Goal: Information Seeking & Learning: Learn about a topic

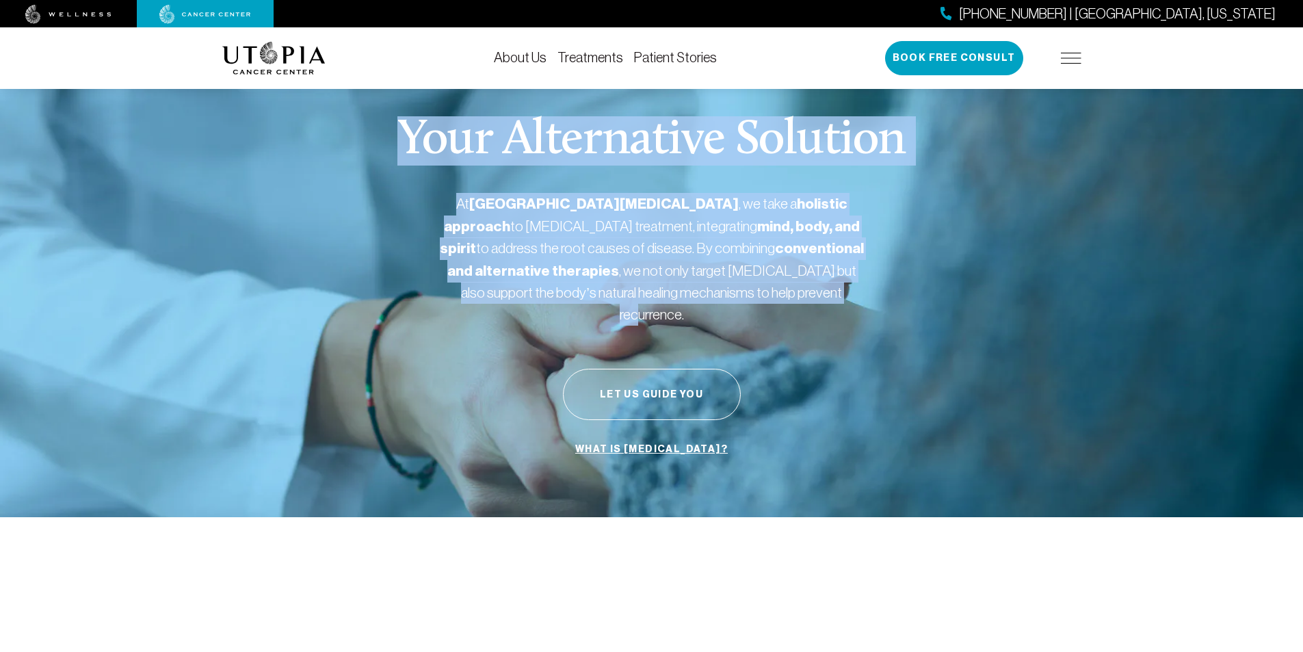
drag, startPoint x: 751, startPoint y: 364, endPoint x: 328, endPoint y: 117, distance: 489.5
click at [328, 117] on div "Your Alternative Solution At [GEOGRAPHIC_DATA][MEDICAL_DATA] , we take a holist…" at bounding box center [651, 290] width 859 height 456
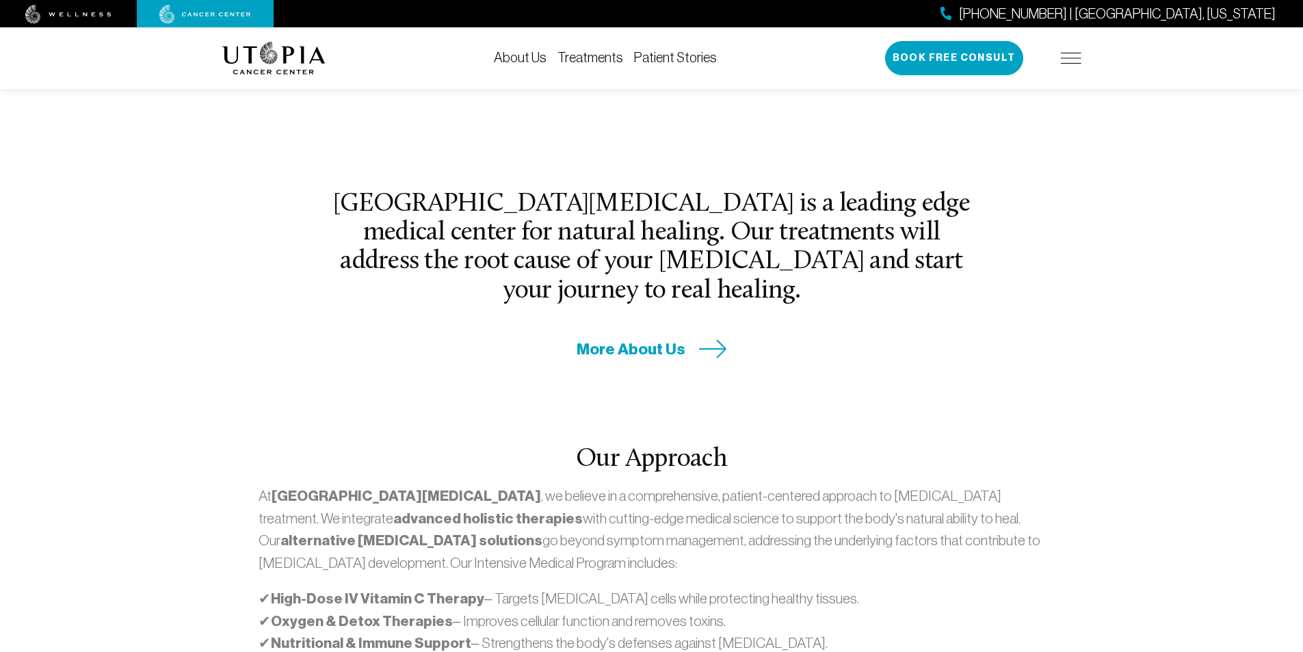
scroll to position [479, 0]
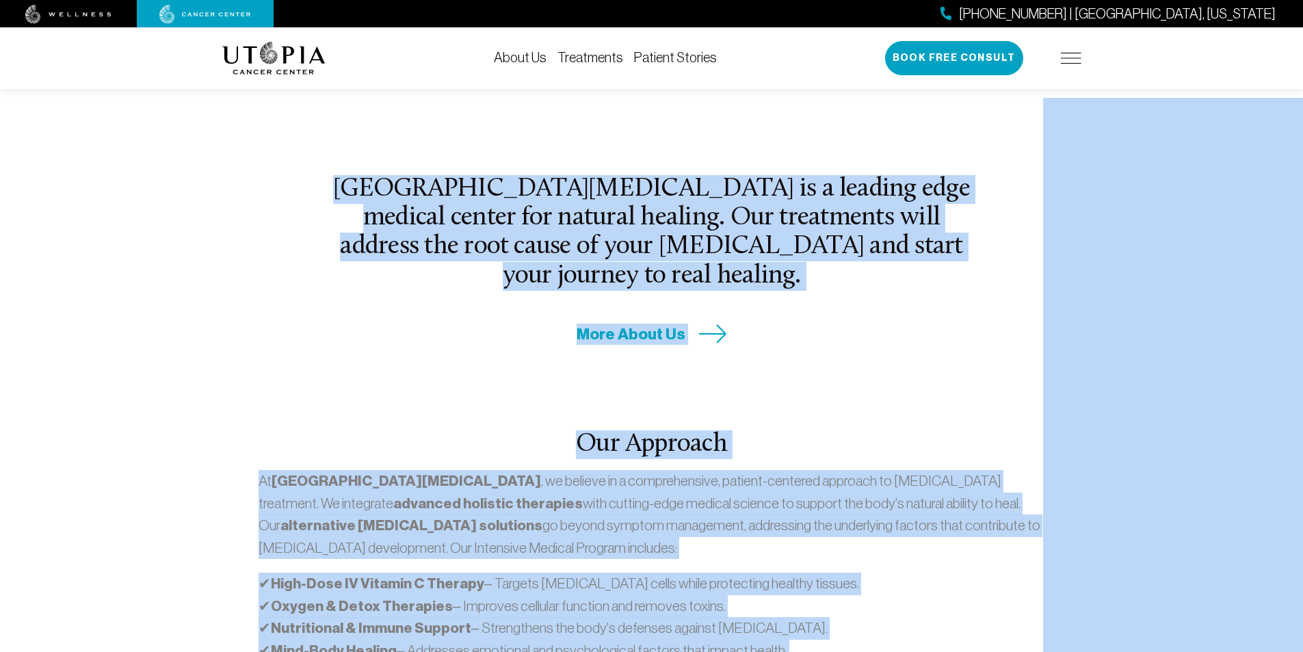
drag, startPoint x: 535, startPoint y: 196, endPoint x: 1044, endPoint y: 484, distance: 585.0
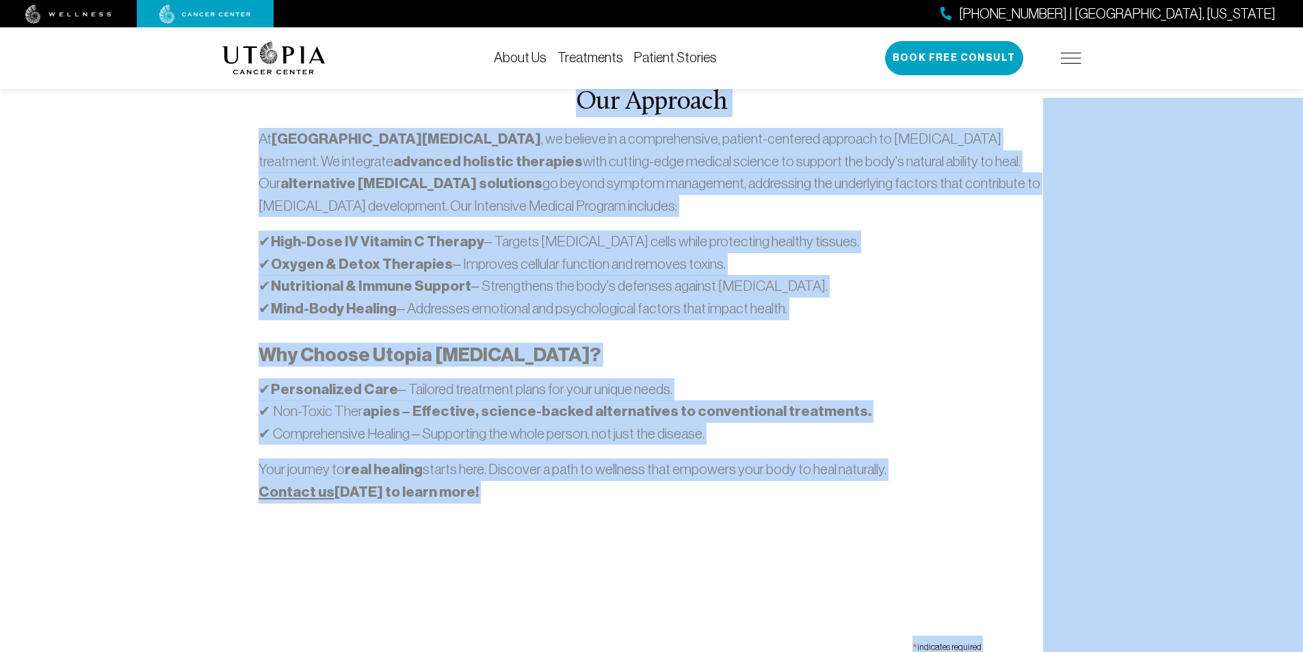
click at [164, 222] on section "[GEOGRAPHIC_DATA][MEDICAL_DATA] is a leading edge medical center for natural he…" at bounding box center [651, 329] width 1303 height 1266
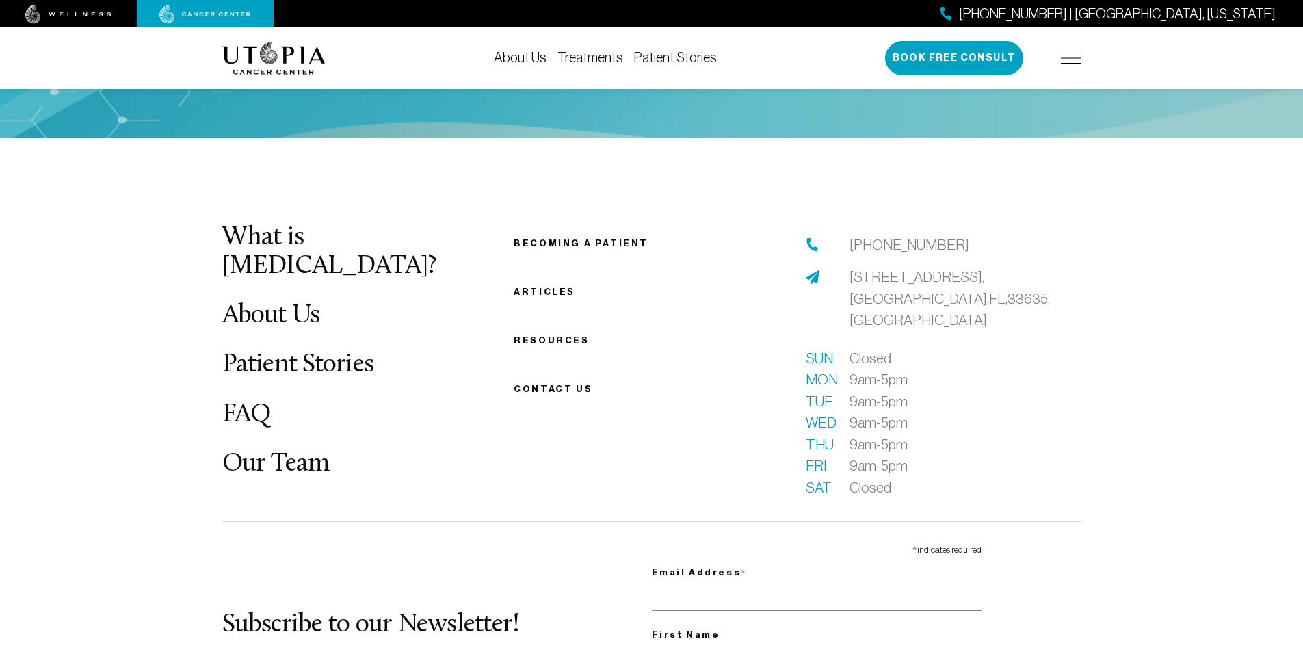
scroll to position [5401, 0]
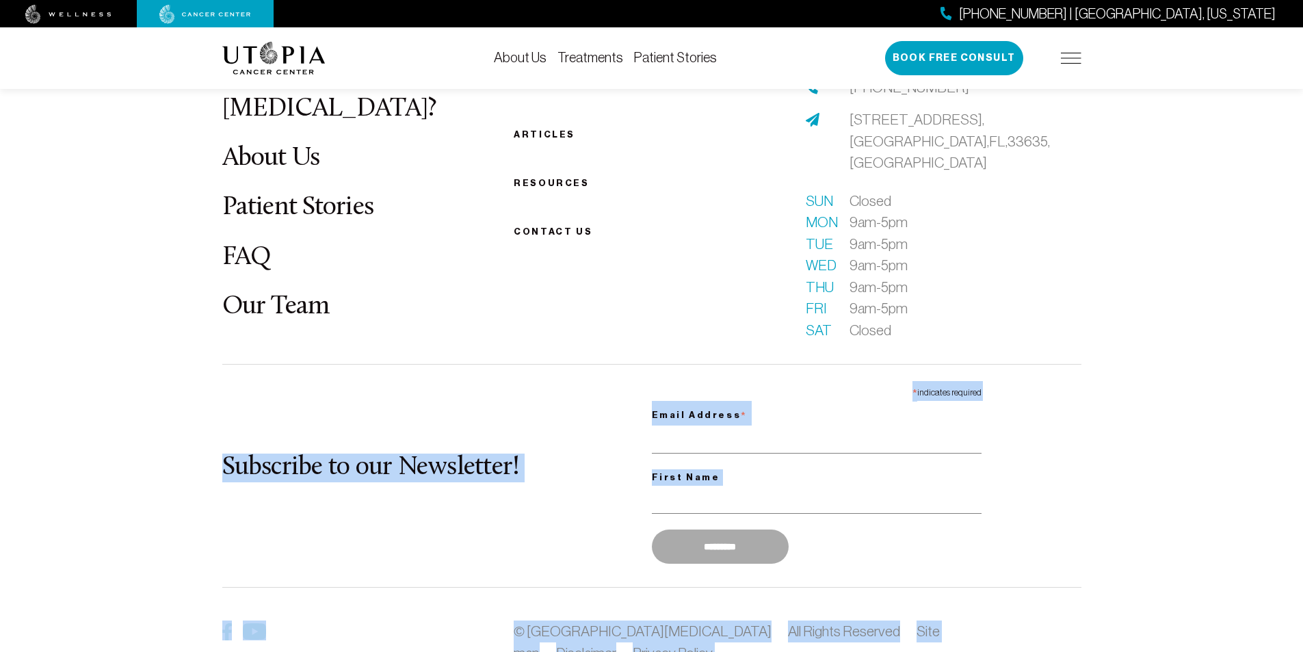
drag, startPoint x: 123, startPoint y: 295, endPoint x: 957, endPoint y: 579, distance: 881.0
click at [624, 579] on footer "What is [MEDICAL_DATA]? About Us Patient Stories FAQ Our Team Becoming a patien…" at bounding box center [651, 397] width 1303 height 832
drag, startPoint x: 756, startPoint y: 516, endPoint x: 68, endPoint y: 265, distance: 731.8
click at [68, 265] on footer "What is [MEDICAL_DATA]? About Us Patient Stories FAQ Our Team Becoming a patien…" at bounding box center [651, 397] width 1303 height 832
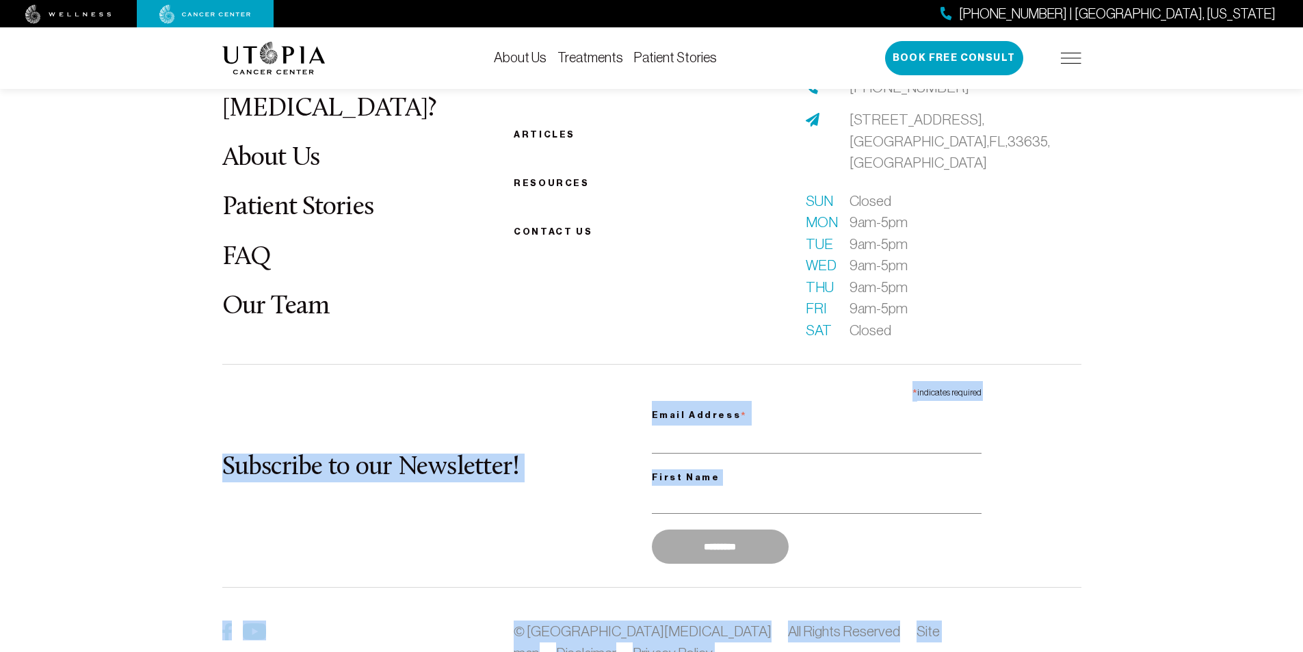
click at [68, 265] on footer "What is [MEDICAL_DATA]? About Us Patient Stories FAQ Our Team Becoming a patien…" at bounding box center [651, 397] width 1303 height 832
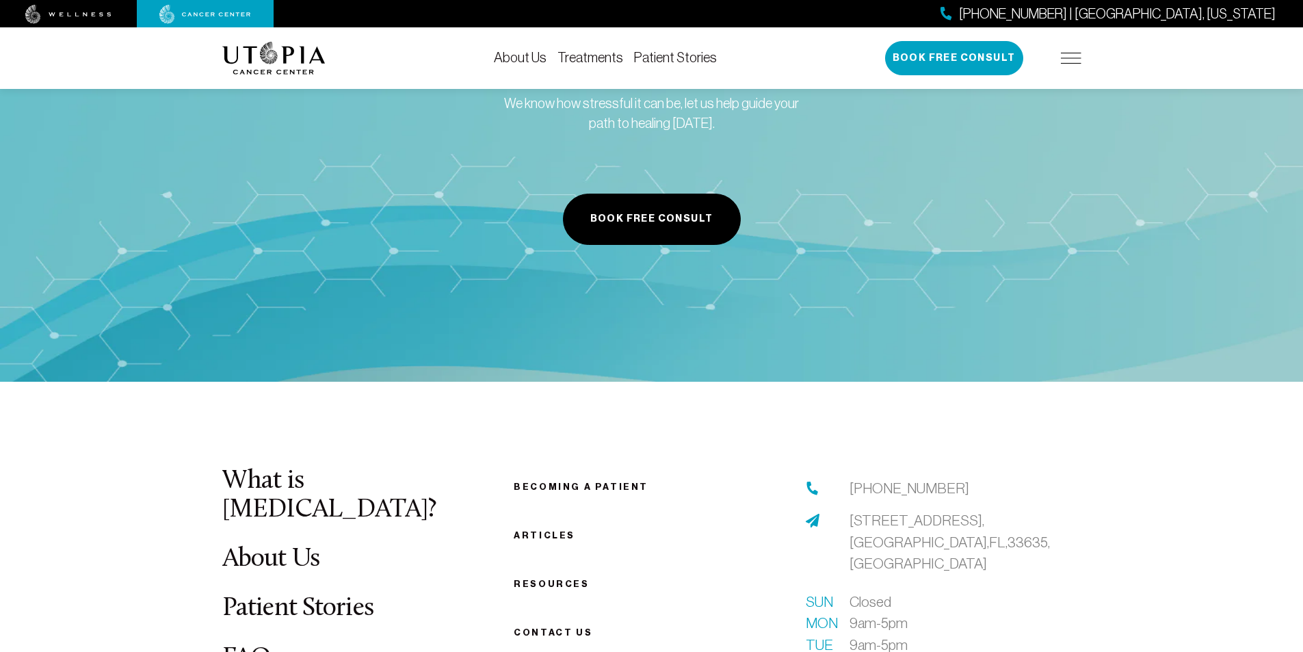
scroll to position [4991, 0]
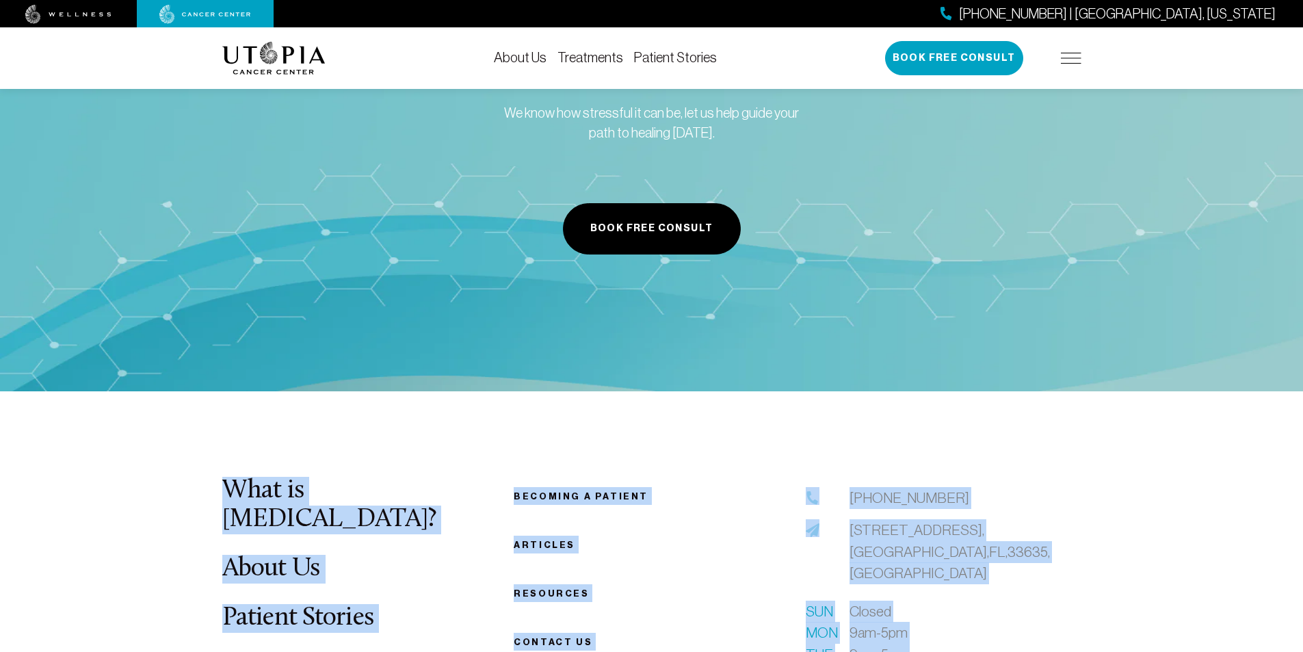
drag, startPoint x: 80, startPoint y: 300, endPoint x: 1018, endPoint y: 595, distance: 983.8
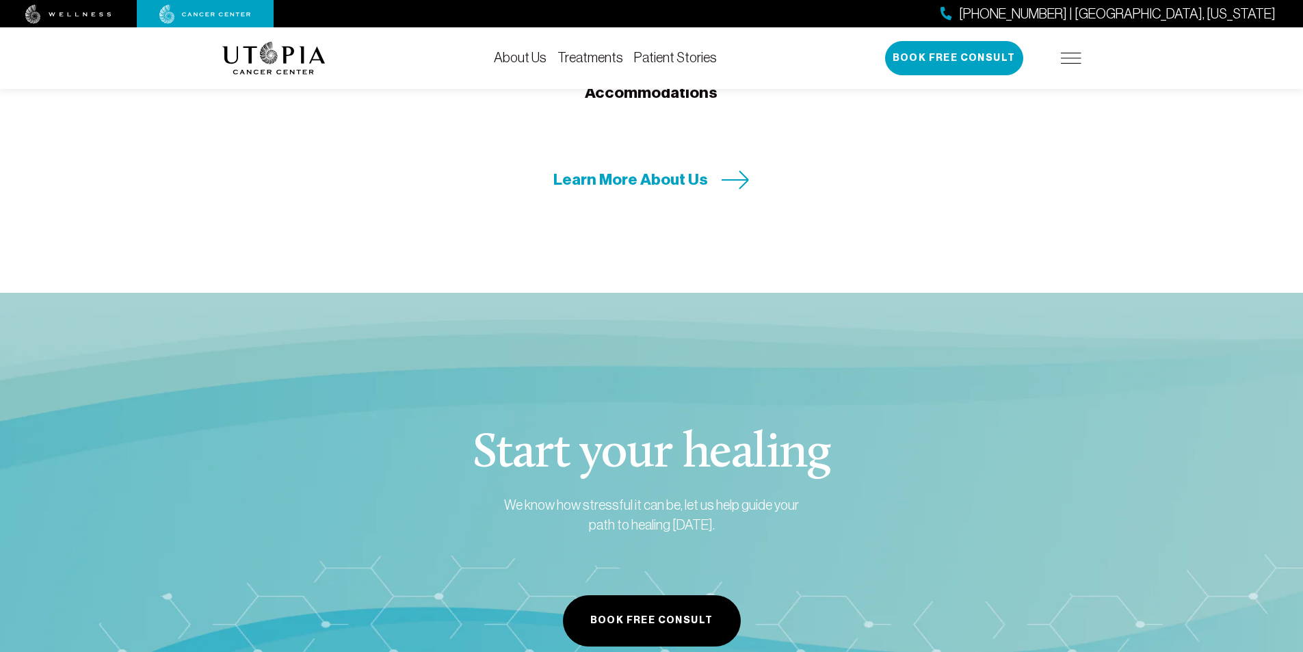
scroll to position [4581, 0]
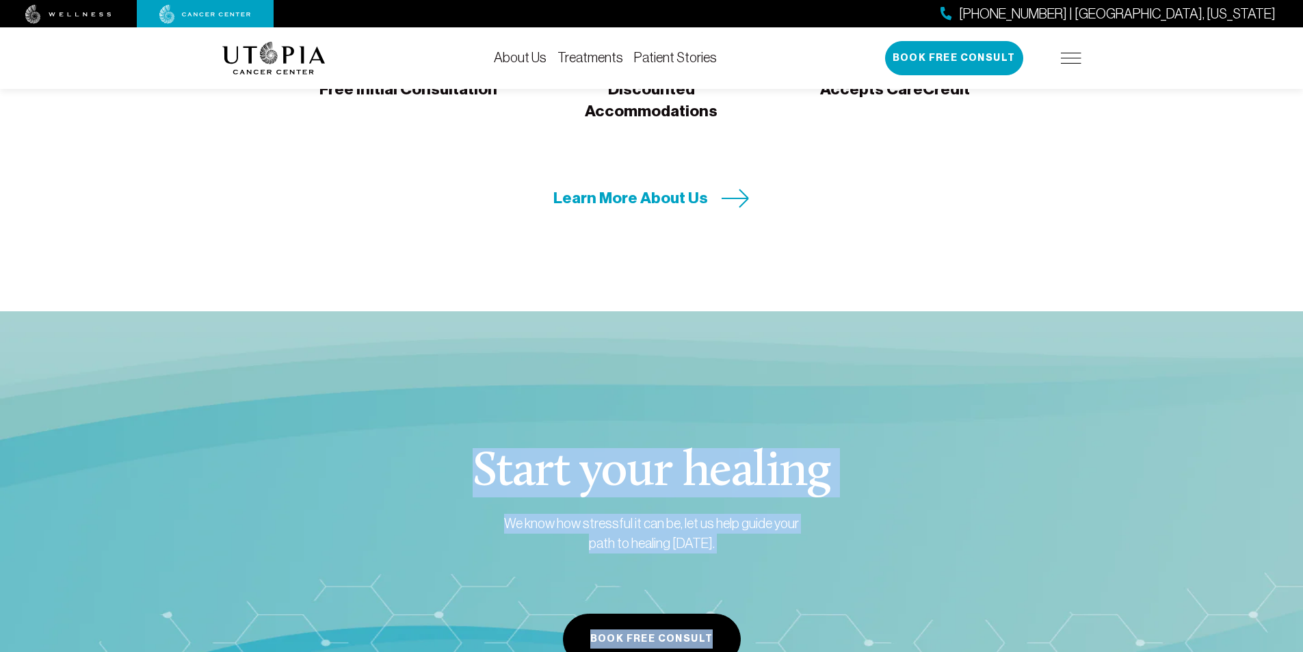
drag, startPoint x: 645, startPoint y: 432, endPoint x: 422, endPoint y: 327, distance: 246.6
click at [422, 327] on section "Start your healing We know how stressful it can be, let us help guide your path…" at bounding box center [651, 556] width 1303 height 490
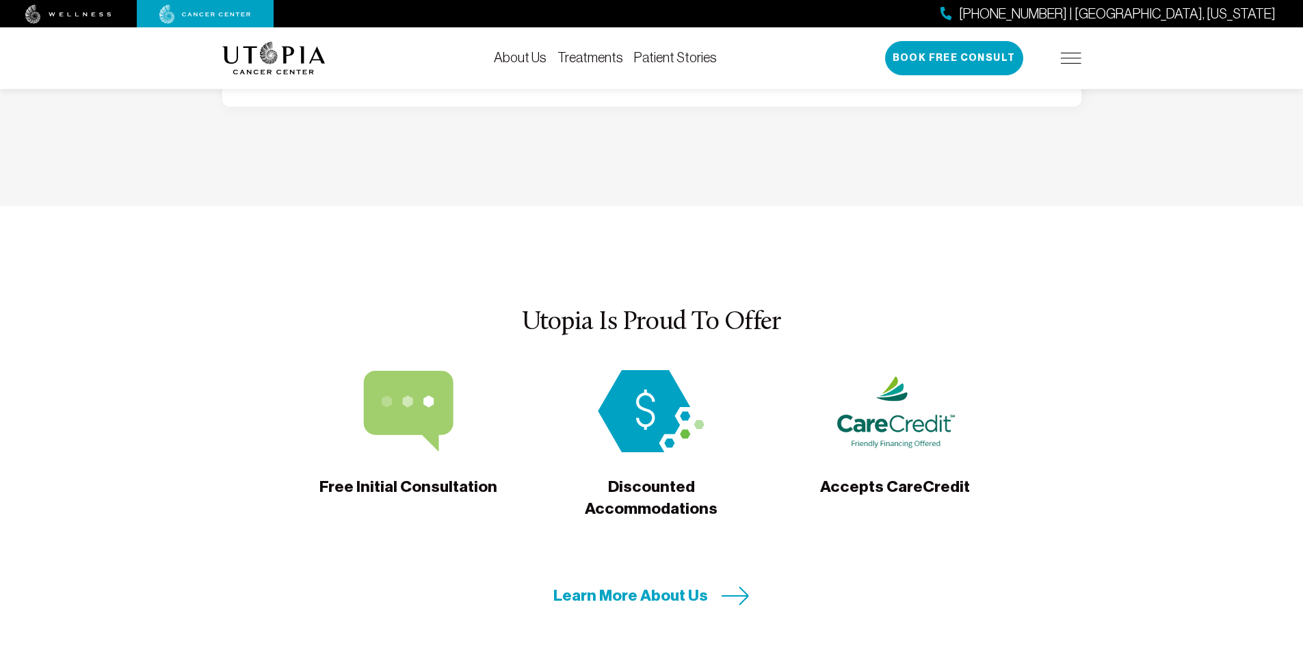
scroll to position [4170, 0]
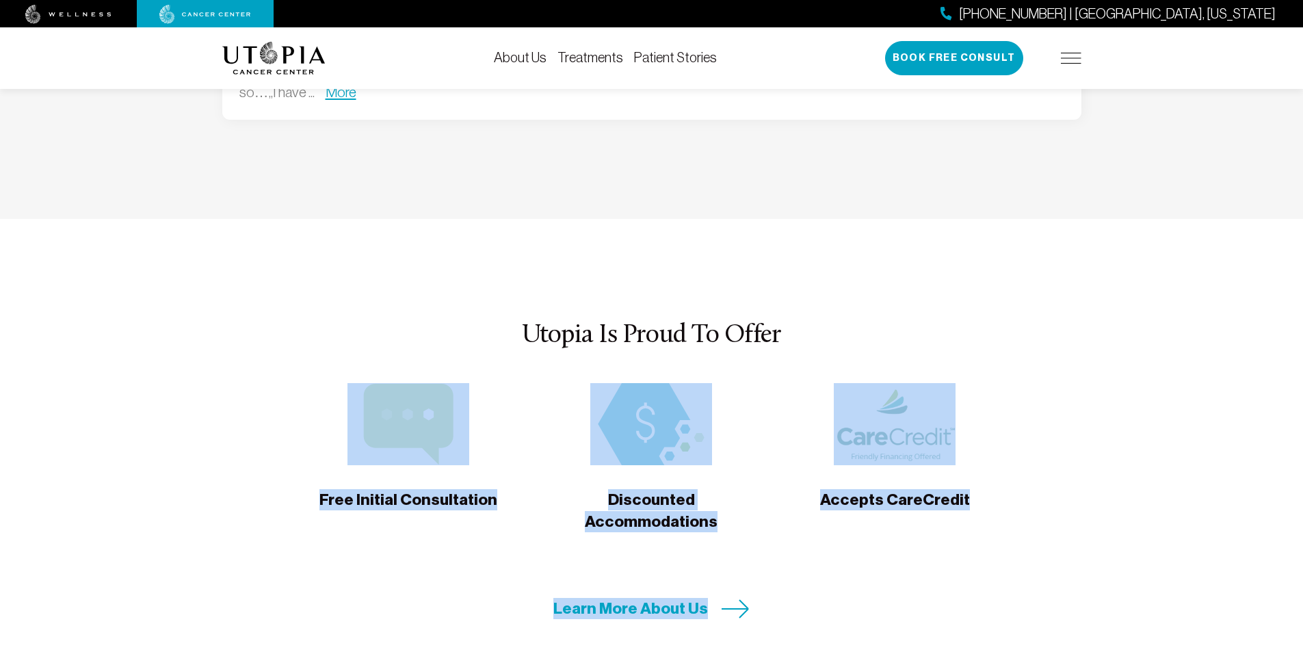
drag, startPoint x: 639, startPoint y: 407, endPoint x: 981, endPoint y: 501, distance: 354.8
click at [624, 501] on div "Utopia Is Proud To Offer Free Initial Consultation Discounted Accommodations Ac…" at bounding box center [652, 470] width 876 height 298
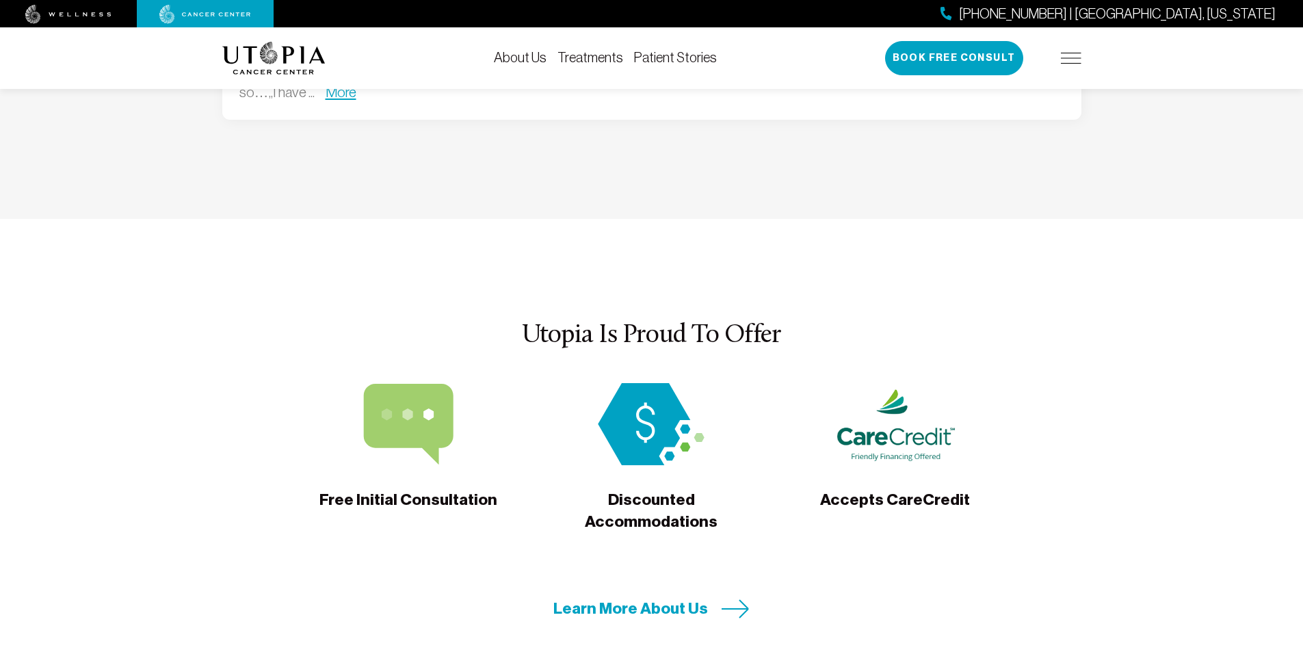
click at [624, 598] on div "Learn More About Us" at bounding box center [651, 608] width 859 height 21
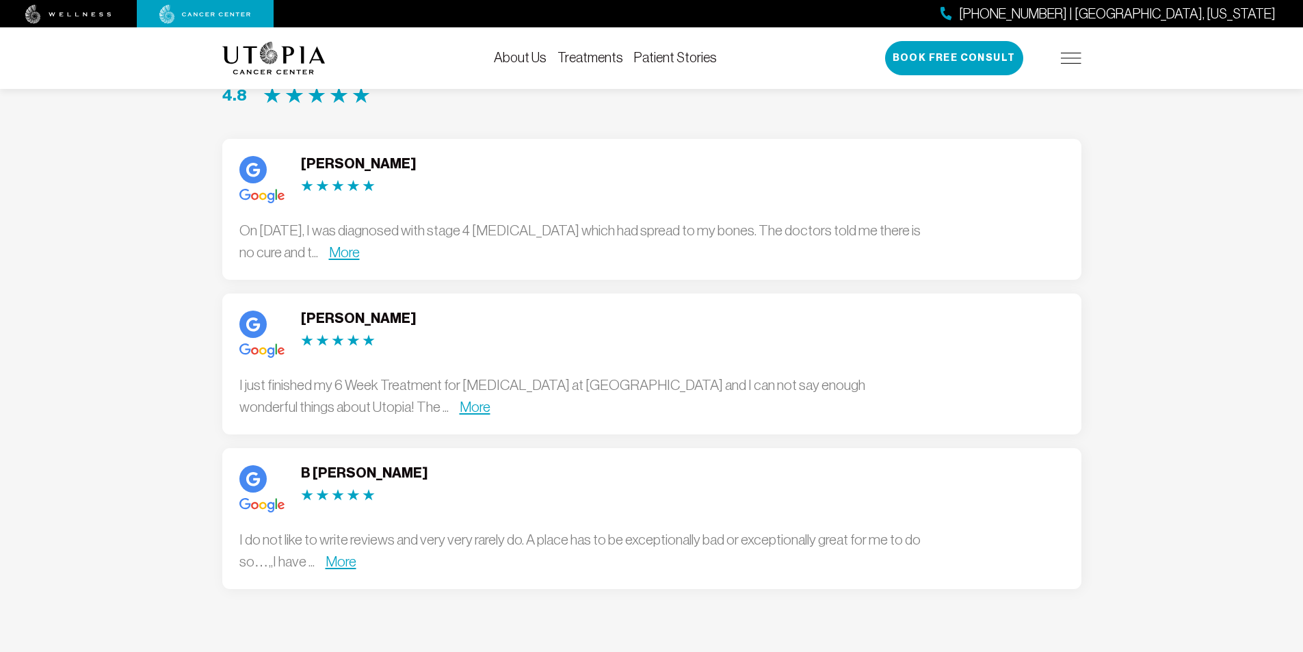
scroll to position [3691, 0]
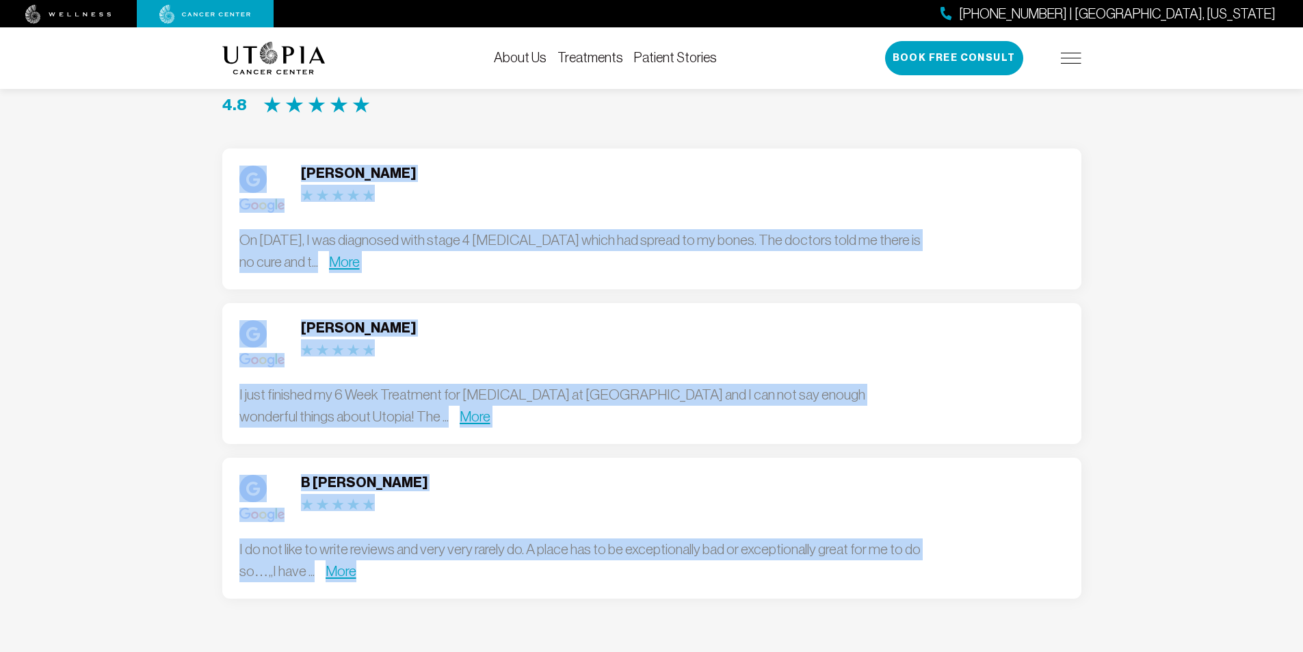
drag, startPoint x: 960, startPoint y: 521, endPoint x: 78, endPoint y: 168, distance: 950.1
click at [78, 168] on section "Google Reviews 4.8 See All Patient Reviews [PERSON_NAME] On [DATE], I was diagn…" at bounding box center [651, 331] width 1303 height 734
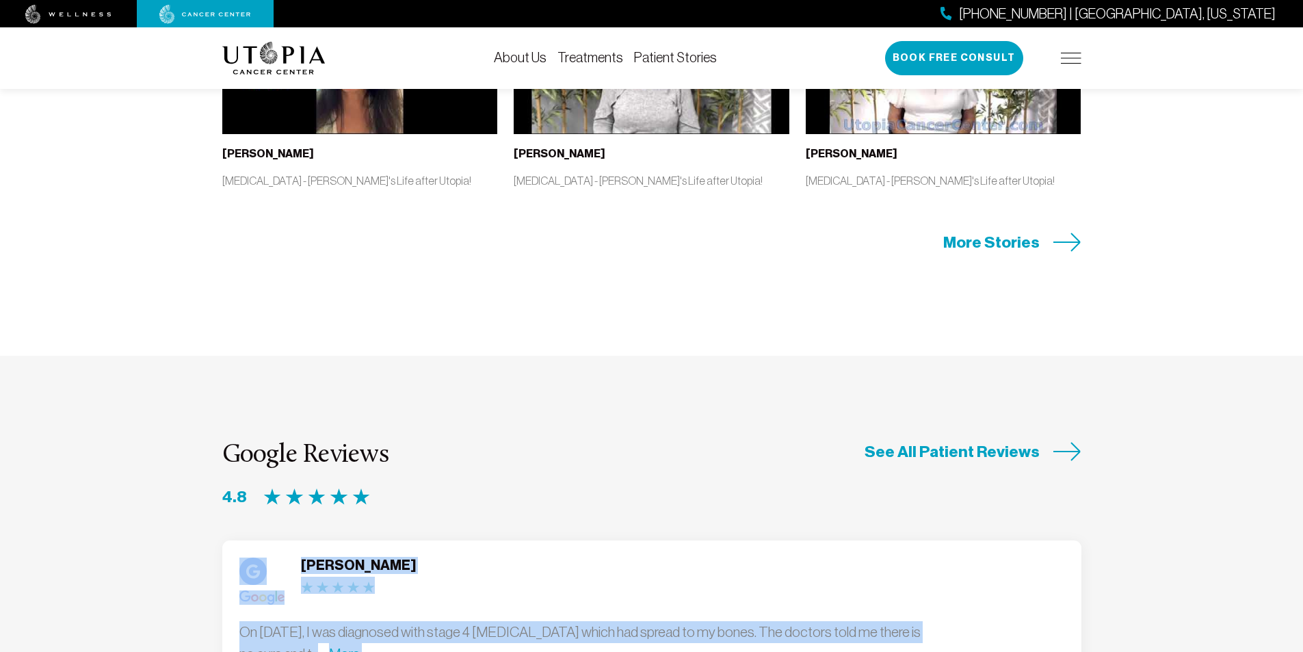
scroll to position [3281, 0]
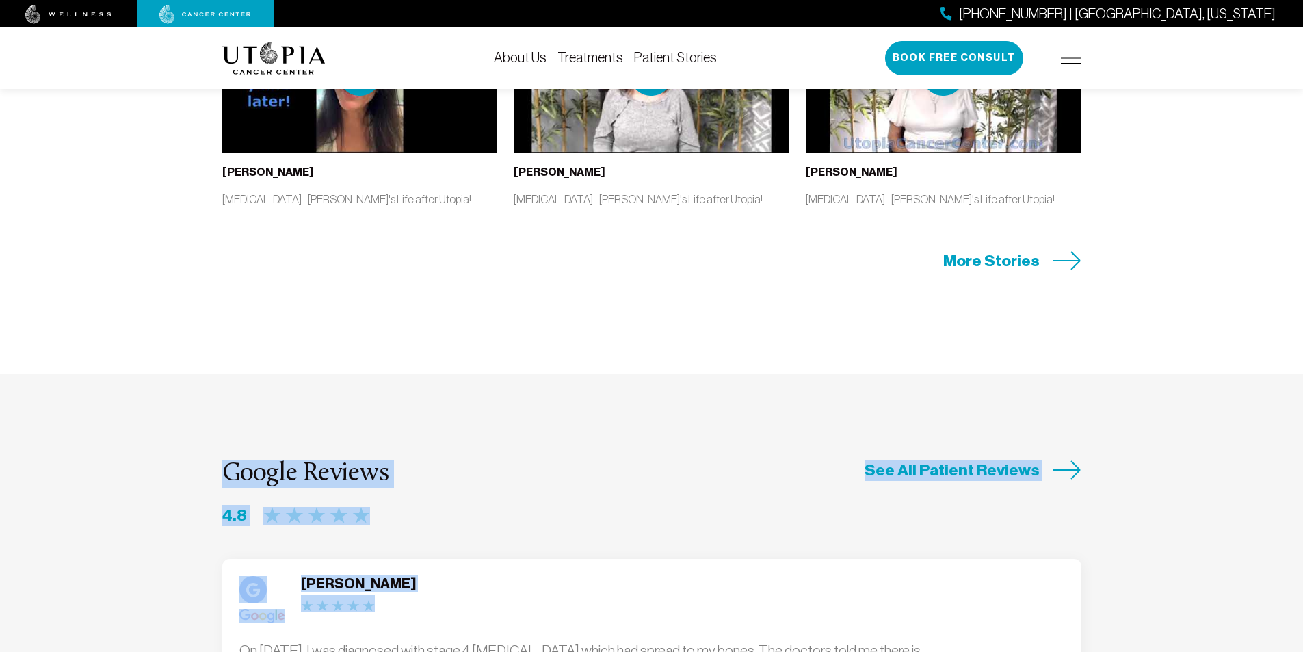
drag, startPoint x: 102, startPoint y: 283, endPoint x: 765, endPoint y: 483, distance: 692.2
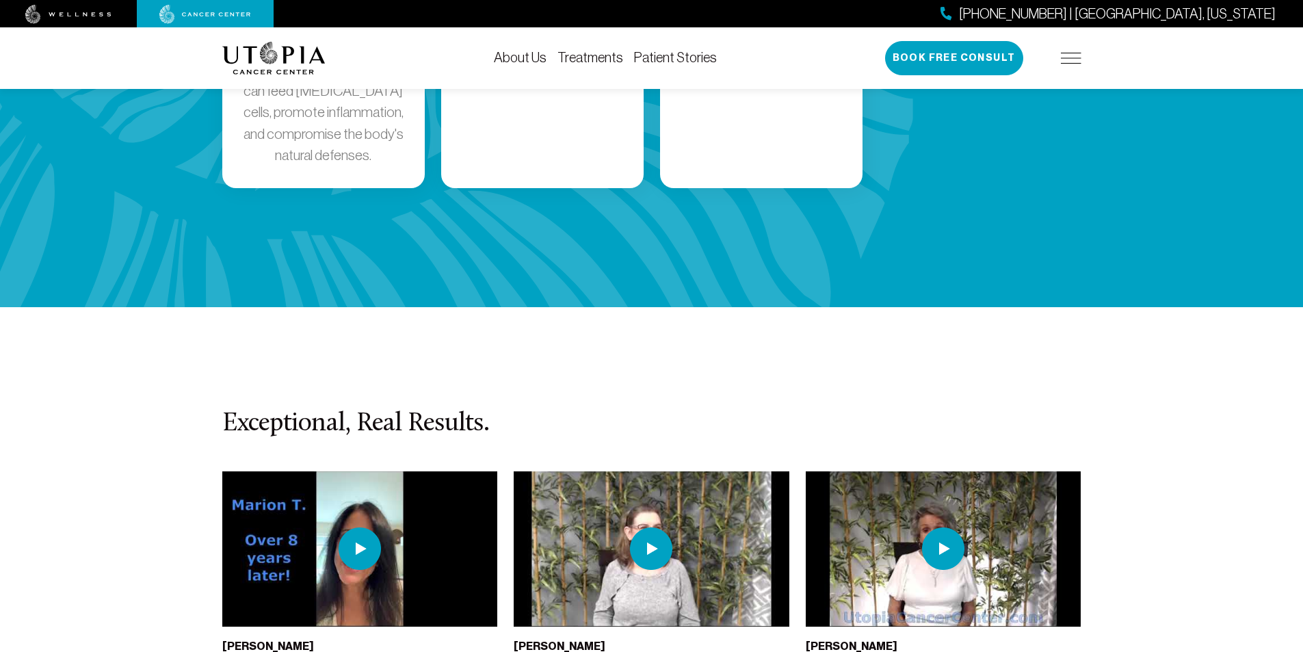
scroll to position [2802, 0]
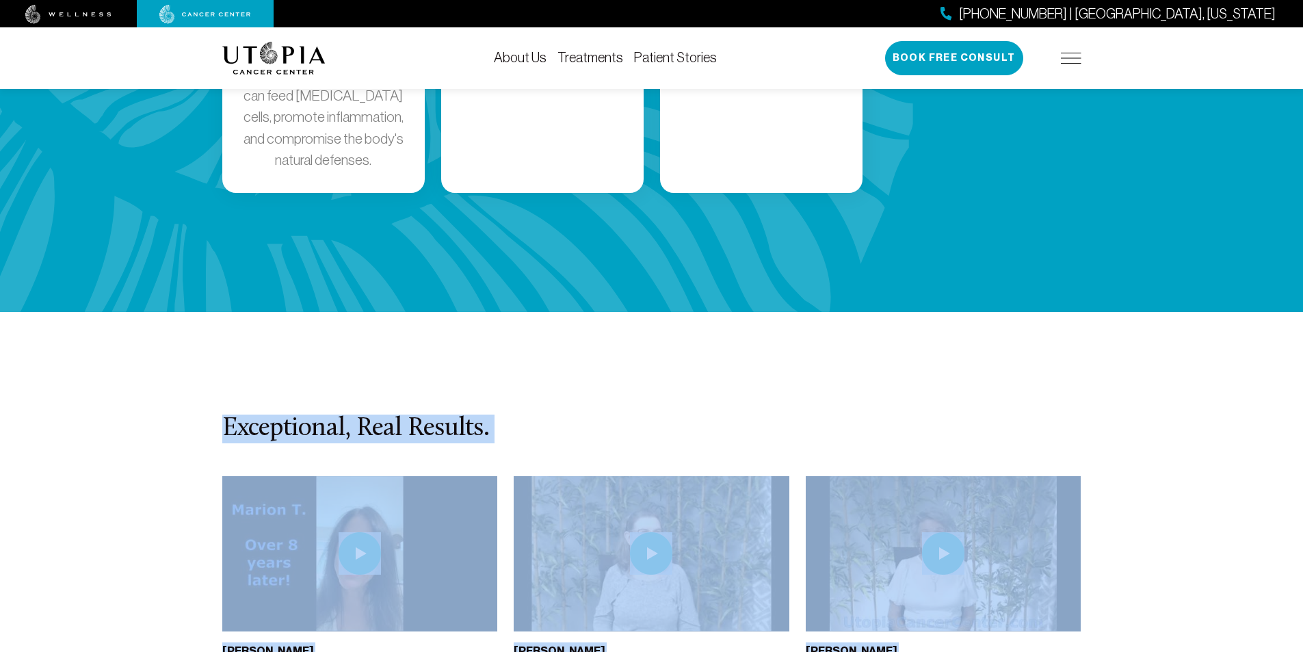
drag, startPoint x: 522, startPoint y: 359, endPoint x: 1034, endPoint y: 566, distance: 552.4
click at [624, 566] on section "Exceptional, Real Results. [PERSON_NAME] [MEDICAL_DATA] - [PERSON_NAME]'s Life …" at bounding box center [651, 582] width 1303 height 541
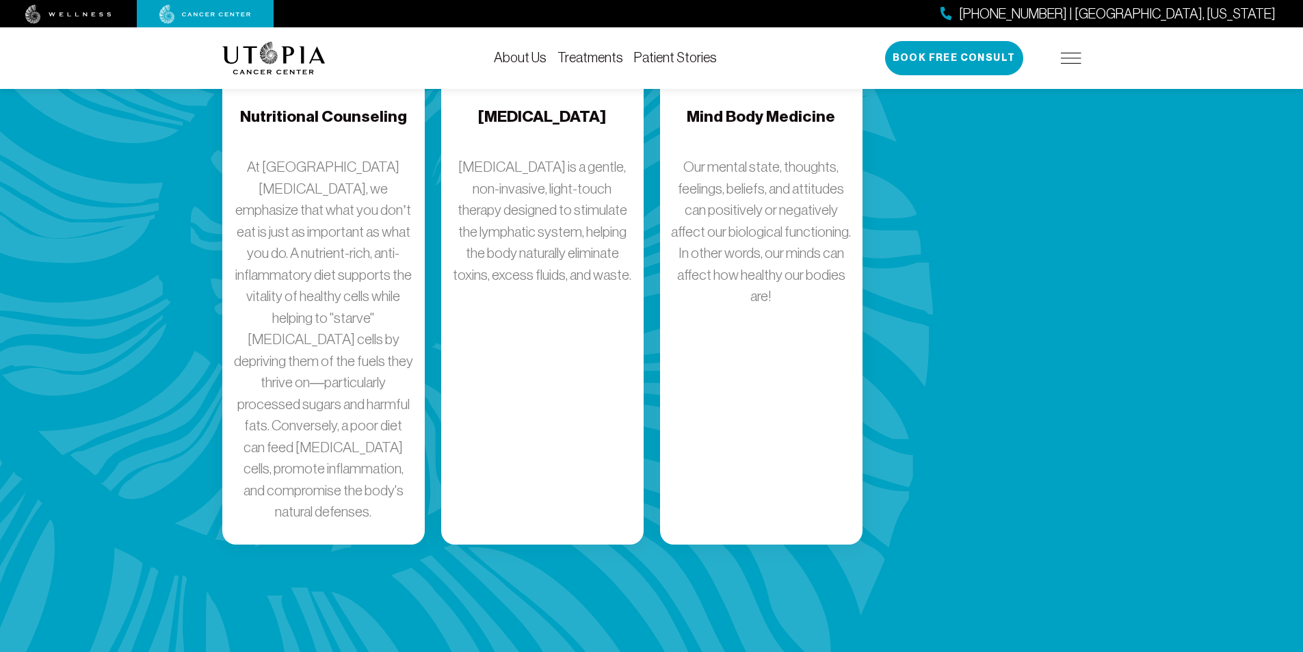
scroll to position [2392, 0]
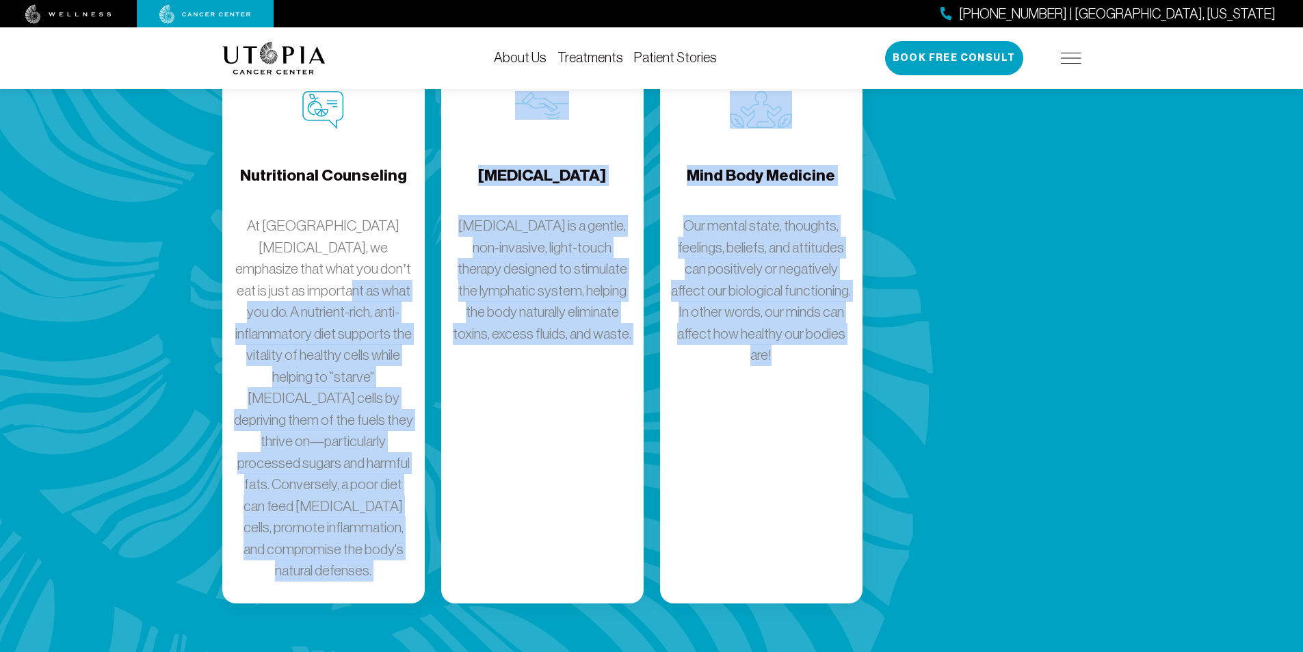
drag, startPoint x: 618, startPoint y: 466, endPoint x: 182, endPoint y: 243, distance: 489.4
click at [182, 243] on div "Our comprehensive and unique intensive medical program. See All Treatments IV V…" at bounding box center [651, 56] width 1303 height 1331
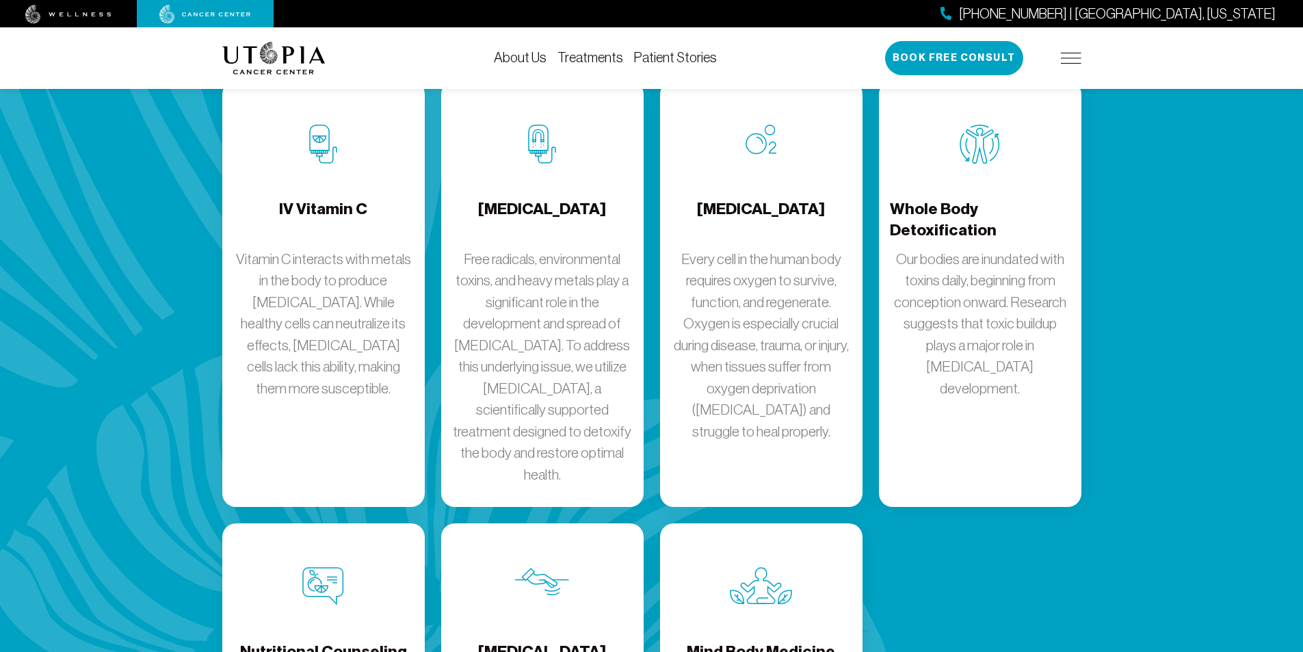
scroll to position [1913, 0]
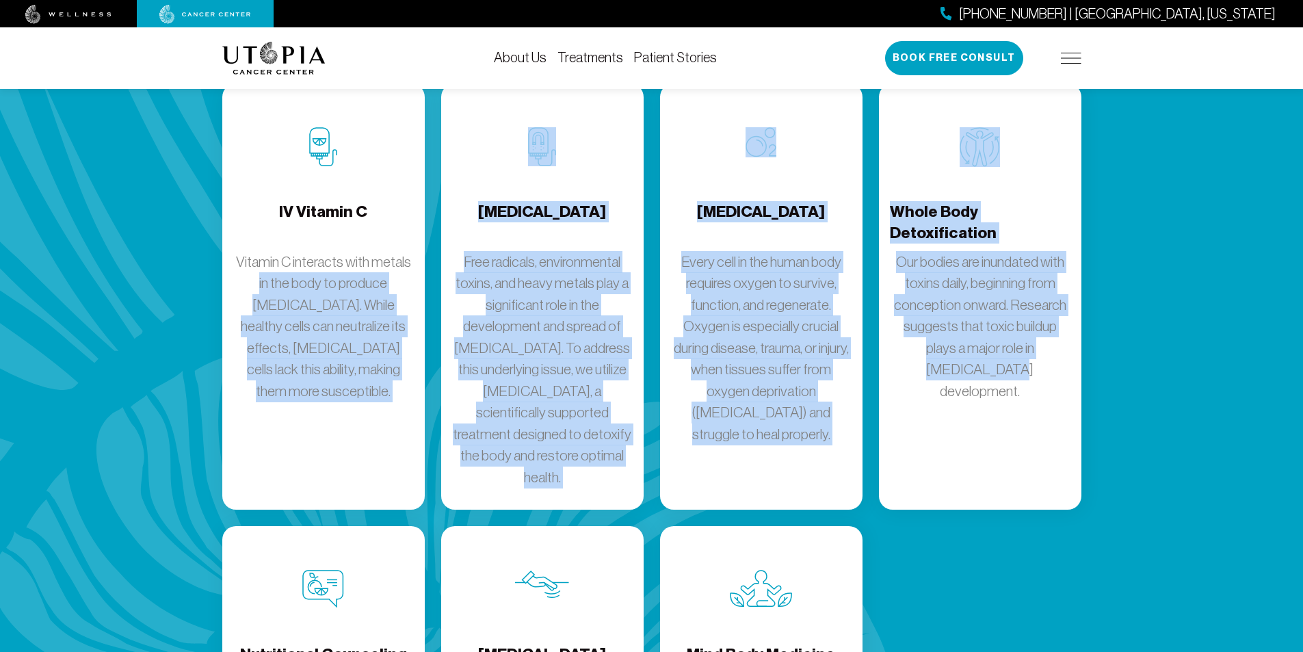
drag, startPoint x: 332, startPoint y: 301, endPoint x: 982, endPoint y: 462, distance: 670.2
click at [624, 462] on div "Our comprehensive and unique intensive medical program. See All Treatments IV V…" at bounding box center [651, 535] width 1303 height 1331
click at [624, 460] on div "IV Vitamin C Vitamin C interacts with metals in the body to produce [MEDICAL_DA…" at bounding box center [652, 590] width 876 height 1015
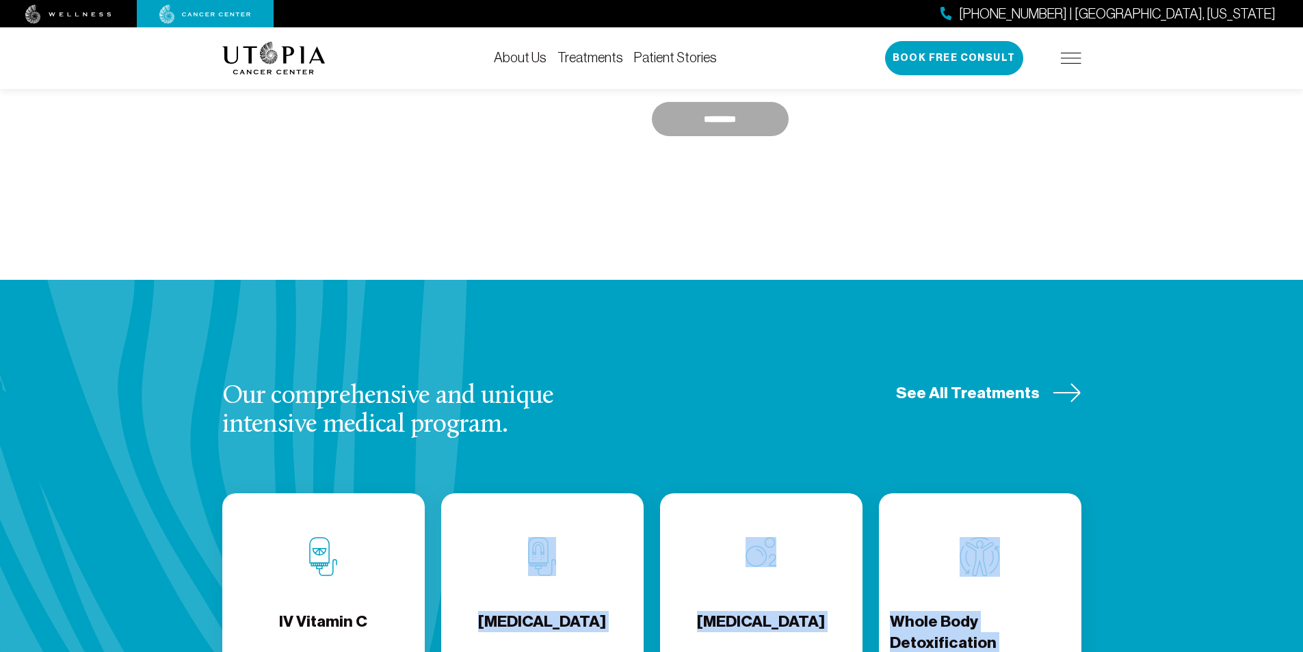
scroll to position [1503, 0]
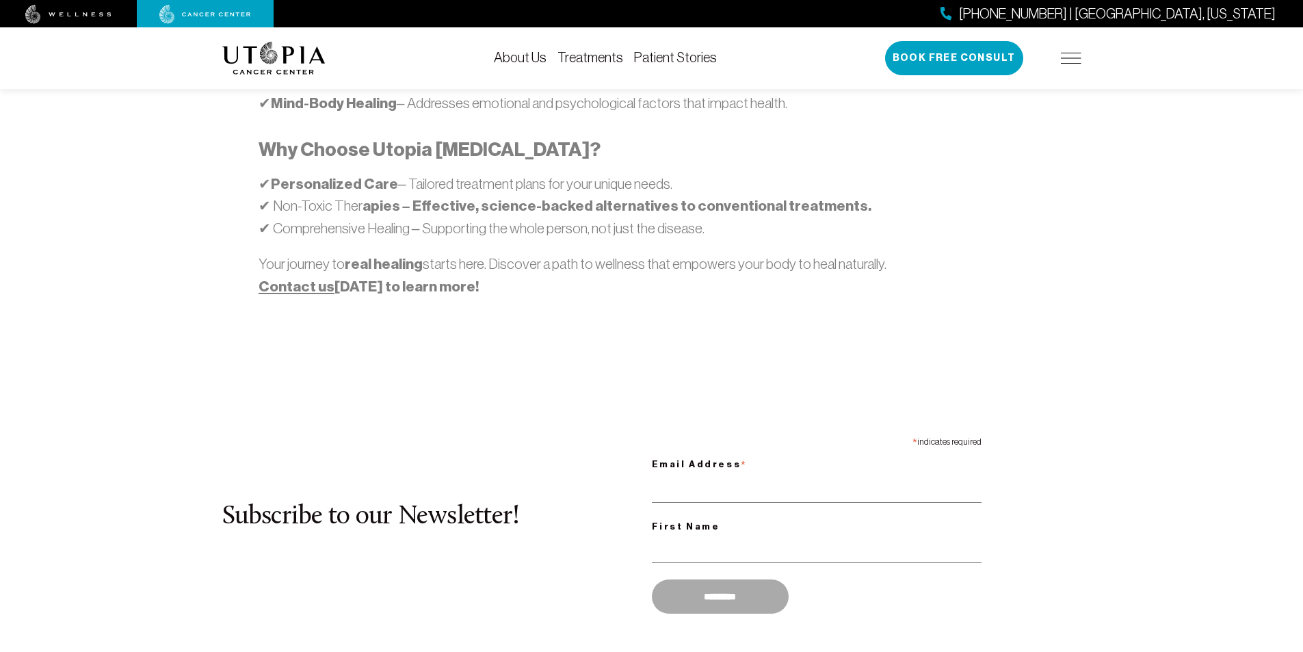
scroll to position [1024, 0]
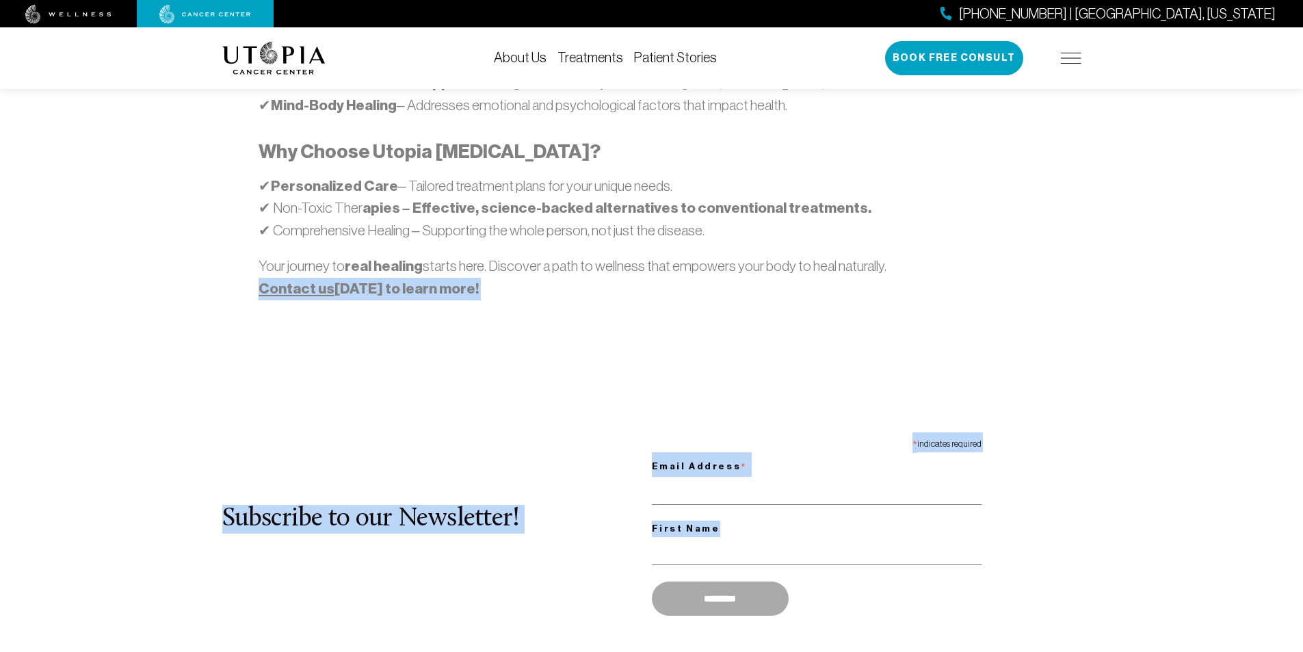
drag, startPoint x: 679, startPoint y: 483, endPoint x: 935, endPoint y: 568, distance: 269.7
click at [624, 568] on section "[GEOGRAPHIC_DATA][MEDICAL_DATA] is a leading edge medical center for natural he…" at bounding box center [651, 126] width 1303 height 1266
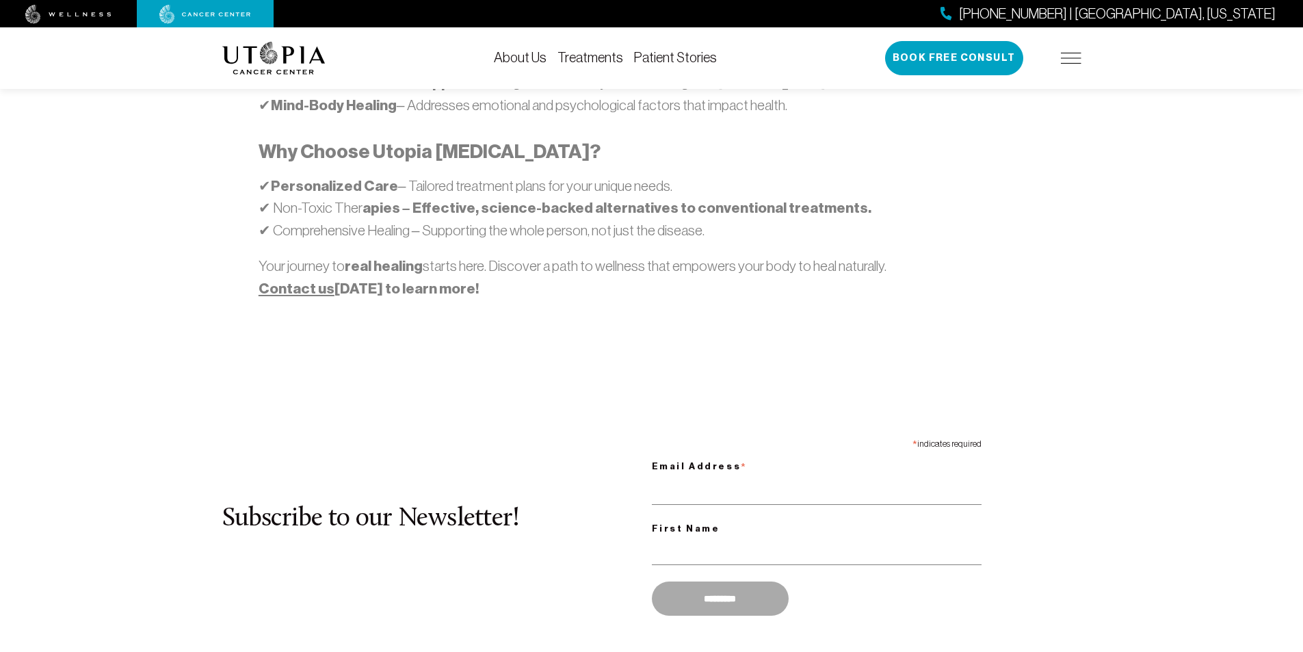
click at [624, 568] on div "* indicates required Email Address * First Name *********" at bounding box center [823, 526] width 343 height 189
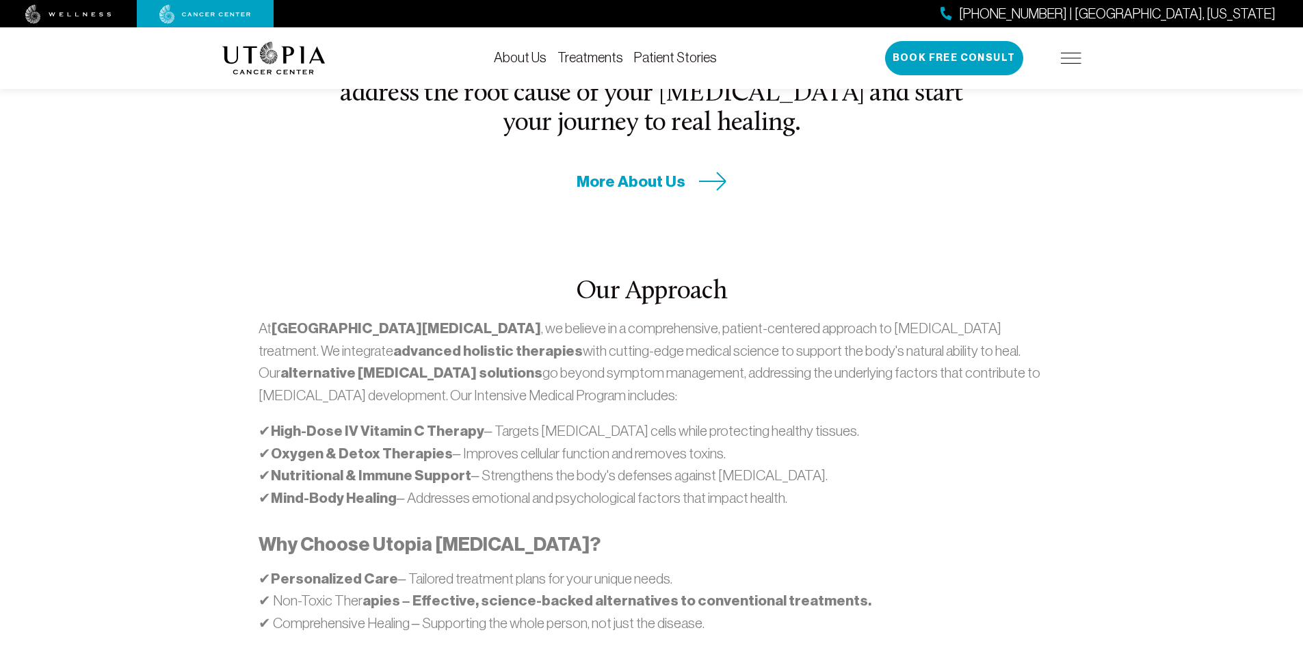
scroll to position [614, 0]
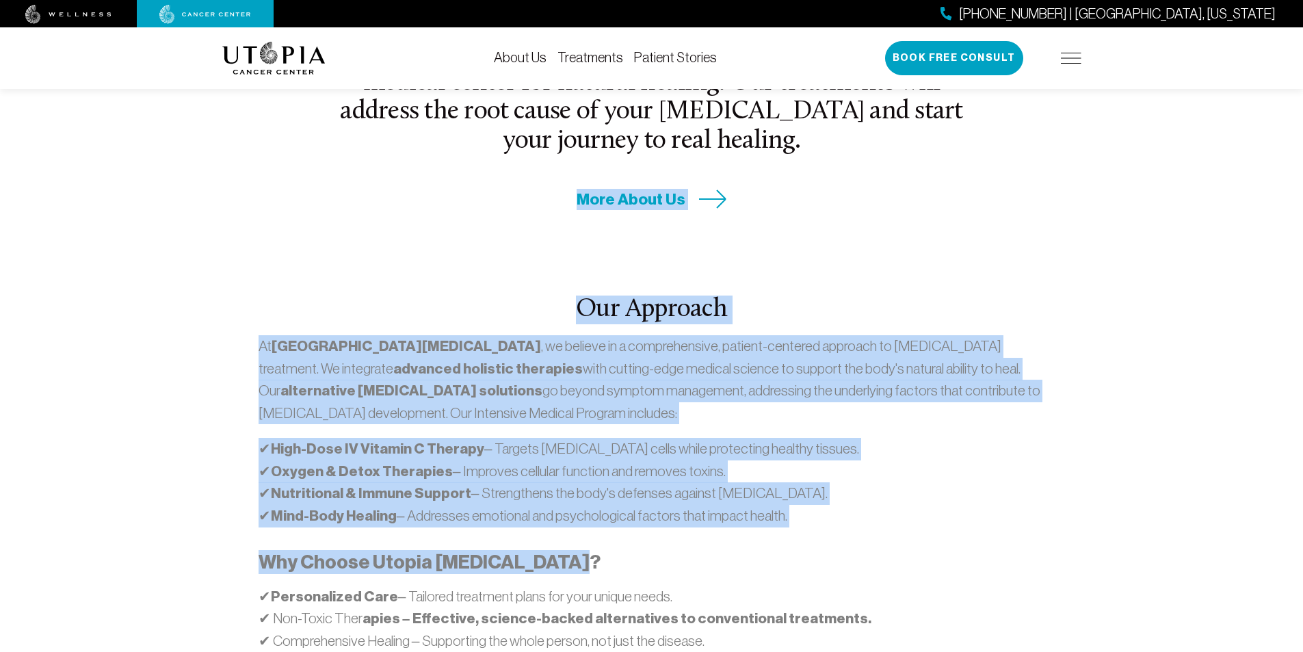
drag, startPoint x: 564, startPoint y: 465, endPoint x: 19, endPoint y: 150, distance: 629.8
click at [19, 150] on section "[GEOGRAPHIC_DATA][MEDICAL_DATA] is a leading edge medical center for natural he…" at bounding box center [651, 537] width 1303 height 1266
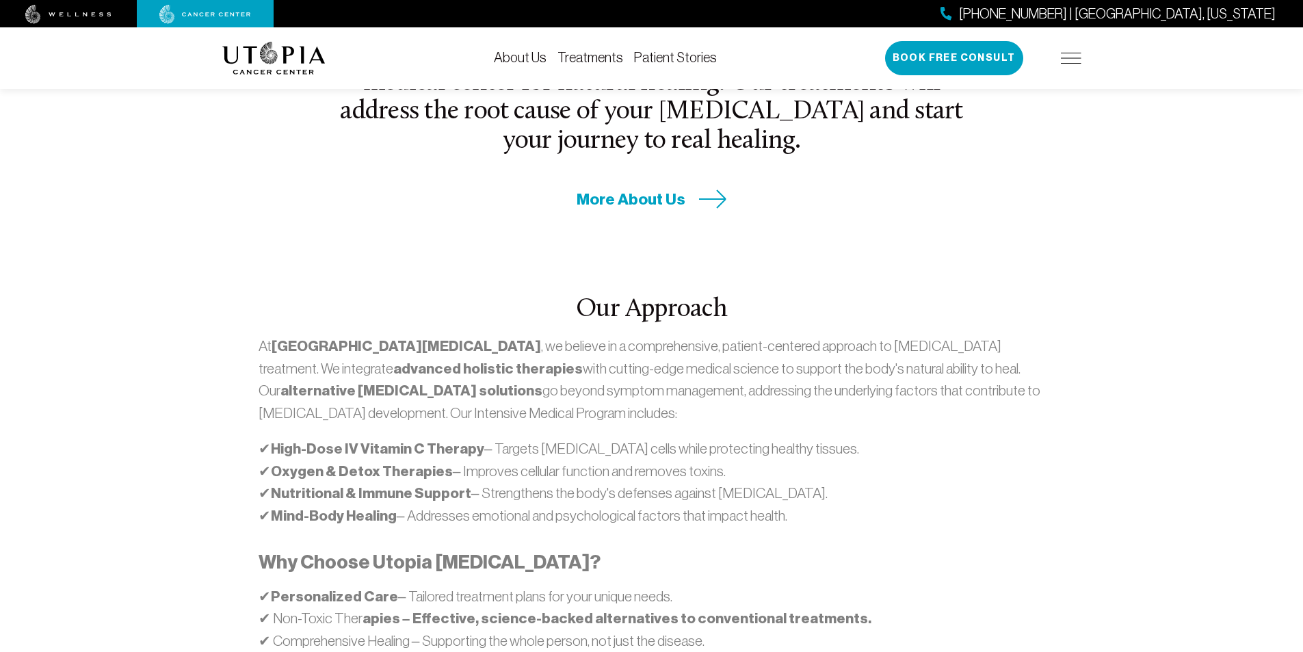
drag, startPoint x: 19, startPoint y: 150, endPoint x: 66, endPoint y: 188, distance: 60.3
click at [19, 149] on section "[GEOGRAPHIC_DATA][MEDICAL_DATA] is a leading edge medical center for natural he…" at bounding box center [651, 537] width 1303 height 1266
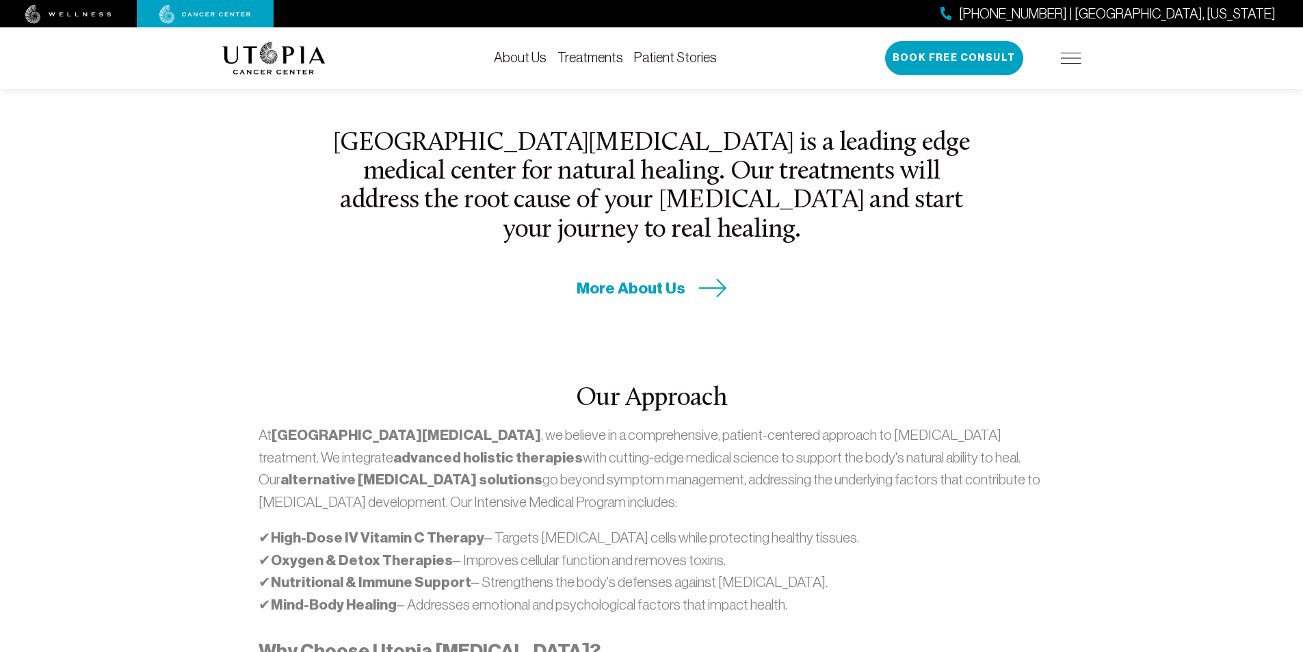
scroll to position [203, 0]
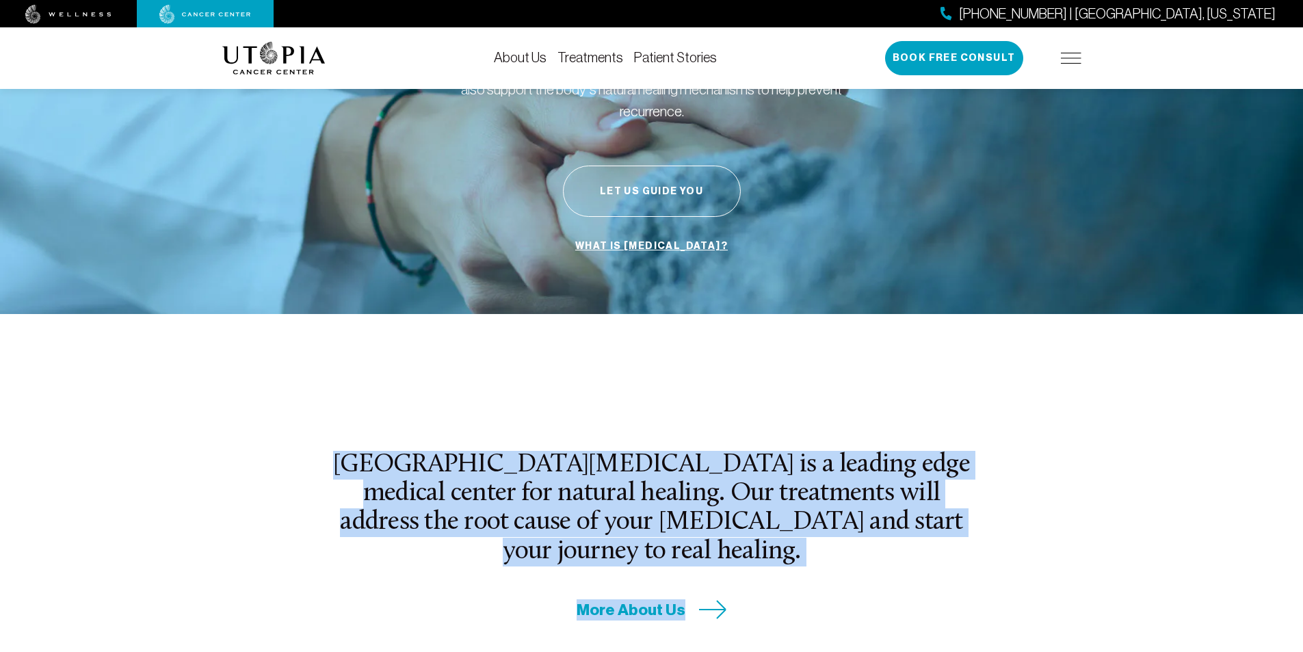
drag, startPoint x: 777, startPoint y: 526, endPoint x: 876, endPoint y: 561, distance: 104.5
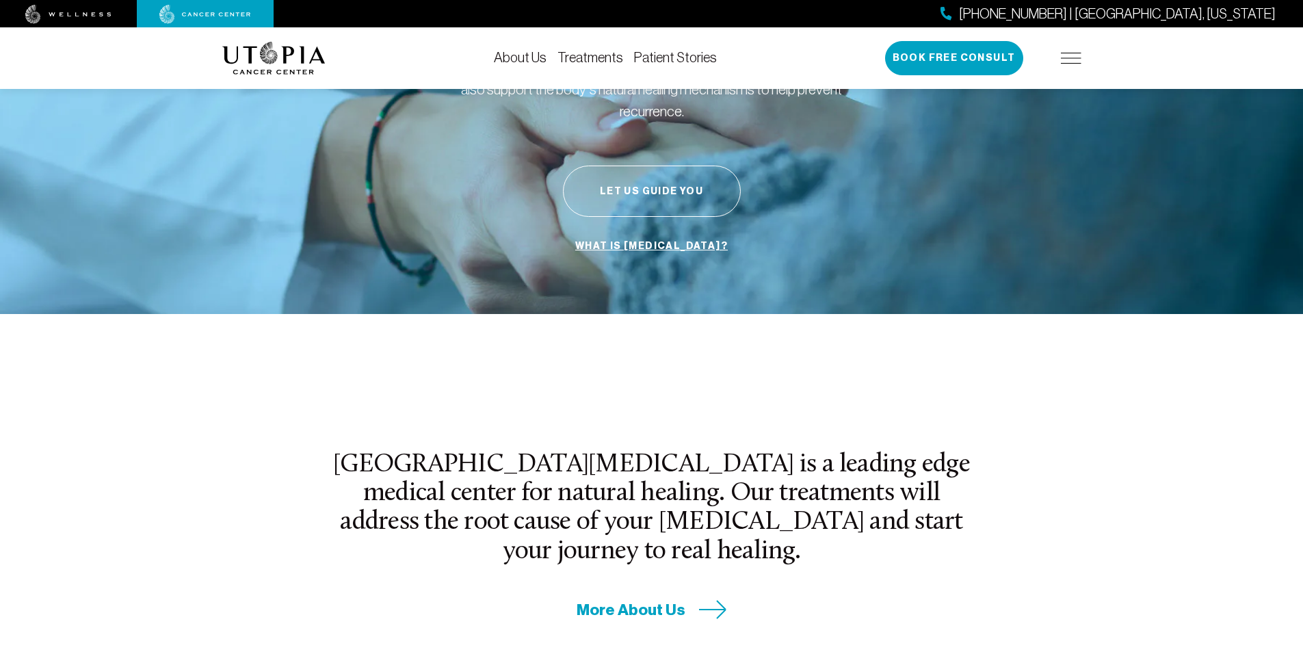
click at [624, 599] on div "More About Us" at bounding box center [652, 609] width 640 height 21
